Goal: Find contact information: Find contact information

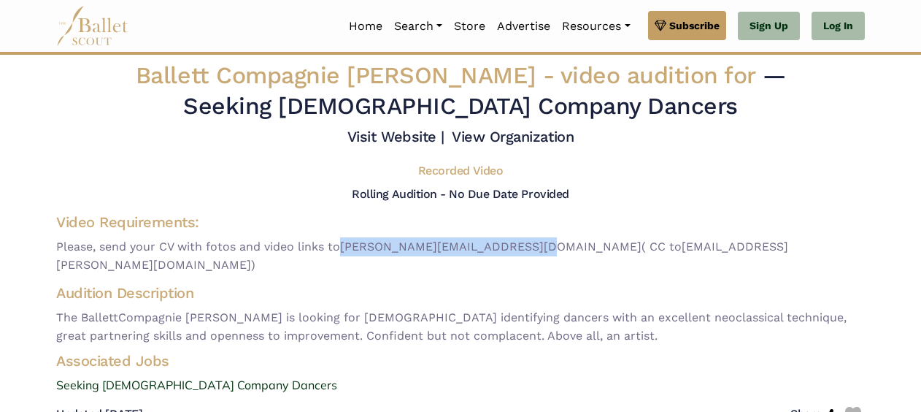
drag, startPoint x: 347, startPoint y: 245, endPoint x: 519, endPoint y: 234, distance: 172.7
click at [519, 234] on div "Video Requirements: Please, send your CV with fotos and video links to [PERSON_…" at bounding box center [460, 243] width 809 height 62
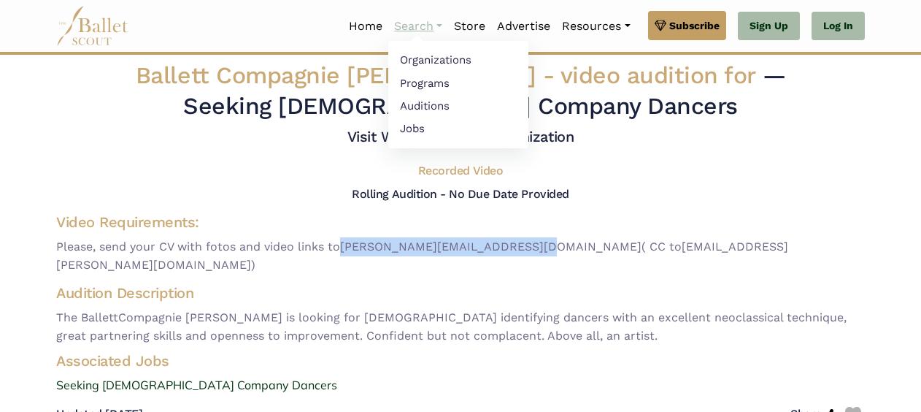
copy span "[PERSON_NAME][EMAIL_ADDRESS][DOMAIN_NAME]"
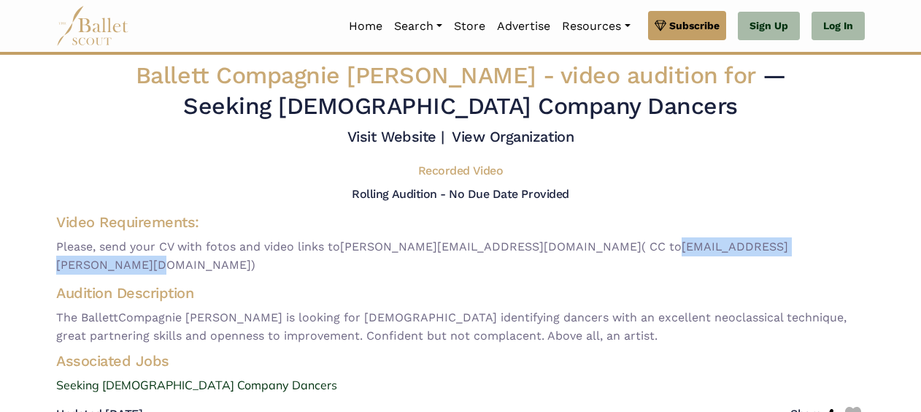
drag, startPoint x: 568, startPoint y: 247, endPoint x: 744, endPoint y: 246, distance: 176.0
click at [744, 246] on span "Please, send your CV with fotos and video links to [PERSON_NAME][EMAIL_ADDRESS]…" at bounding box center [460, 255] width 809 height 37
copy span "[EMAIL_ADDRESS][PERSON_NAME][DOMAIN_NAME]"
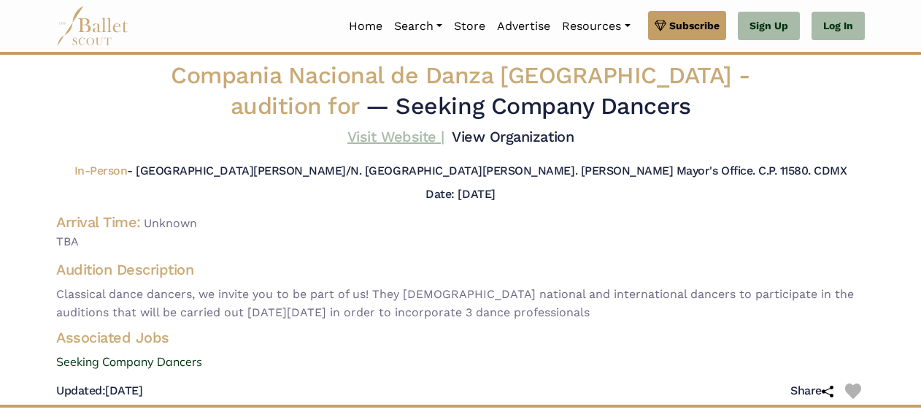
click at [404, 133] on link "Visit Website |" at bounding box center [396, 137] width 97 height 18
